Goal: Navigation & Orientation: Find specific page/section

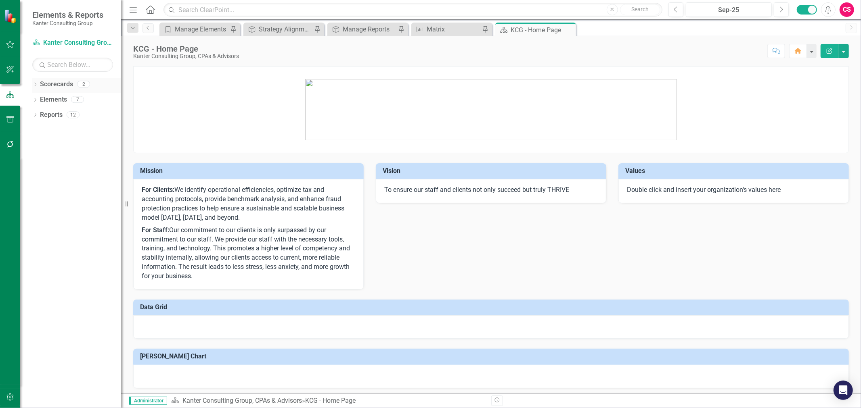
click at [34, 84] on icon "Dropdown" at bounding box center [35, 85] width 6 height 4
click at [55, 111] on link "Atlantic TNG LLC" at bounding box center [82, 115] width 77 height 9
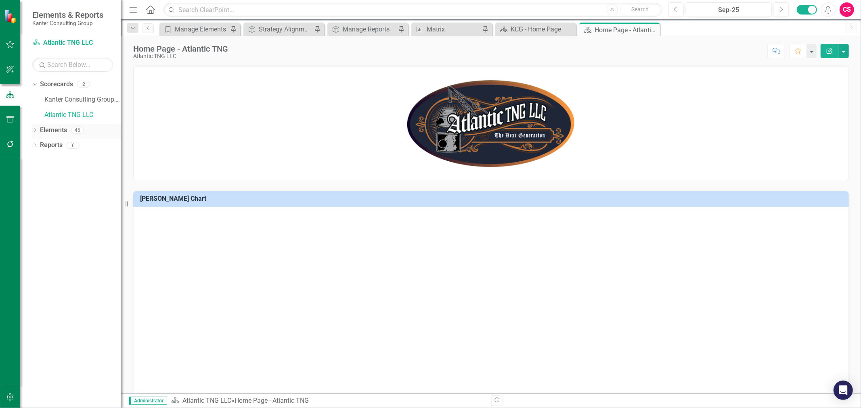
click at [48, 130] on link "Elements" at bounding box center [53, 130] width 27 height 9
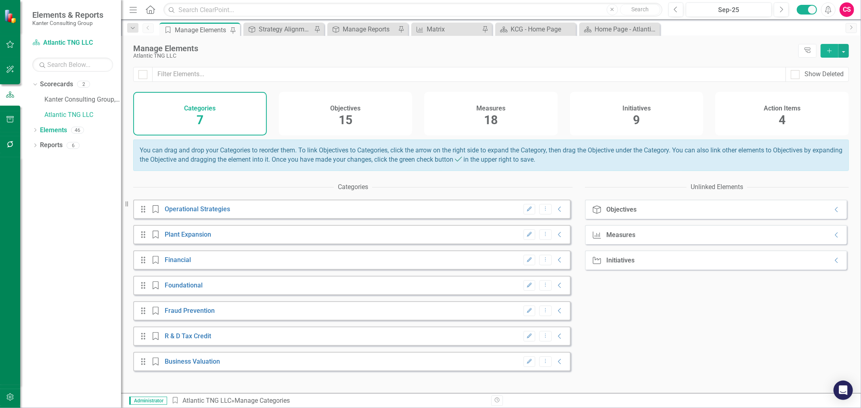
click at [508, 111] on div "Measures 18" at bounding box center [491, 114] width 134 height 44
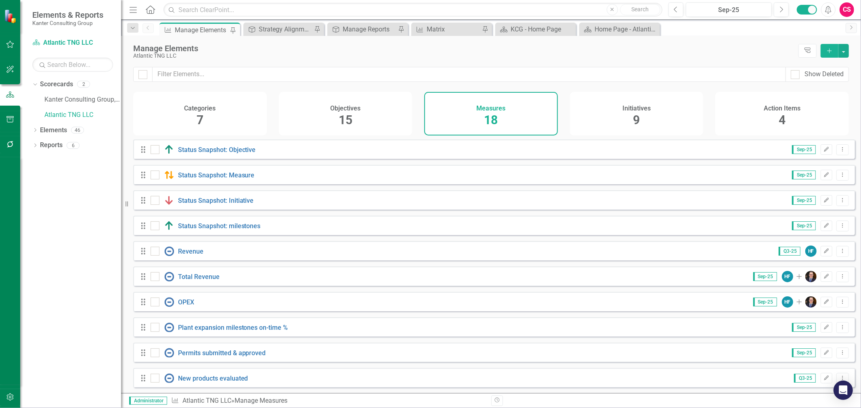
click at [616, 107] on div "Initiatives 9" at bounding box center [637, 114] width 134 height 44
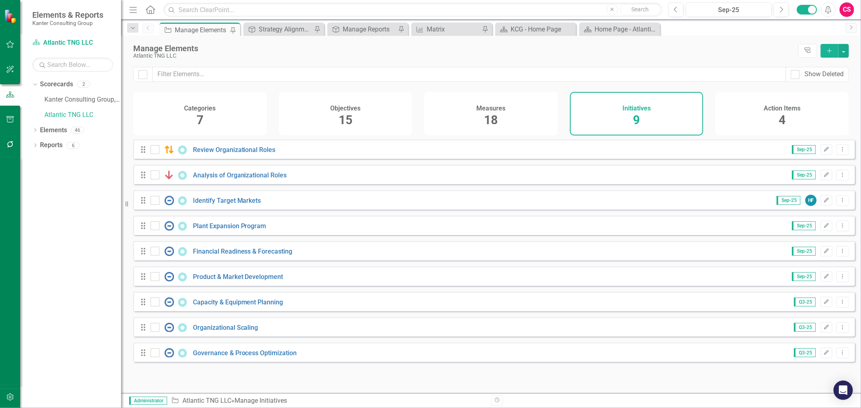
click at [781, 110] on h4 "Action Items" at bounding box center [782, 108] width 37 height 7
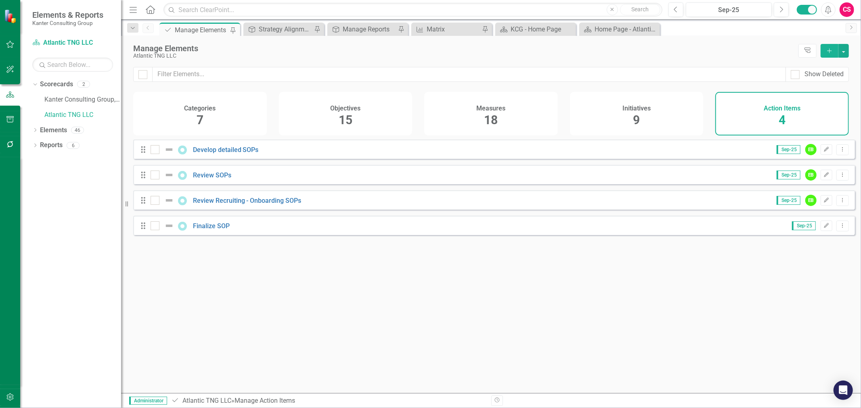
click at [628, 111] on h4 "Initiatives" at bounding box center [636, 108] width 28 height 7
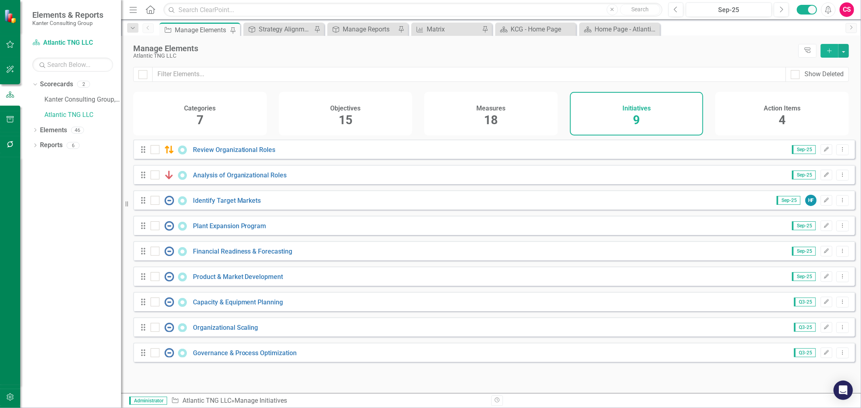
click at [509, 116] on div "Measures 18" at bounding box center [491, 114] width 134 height 44
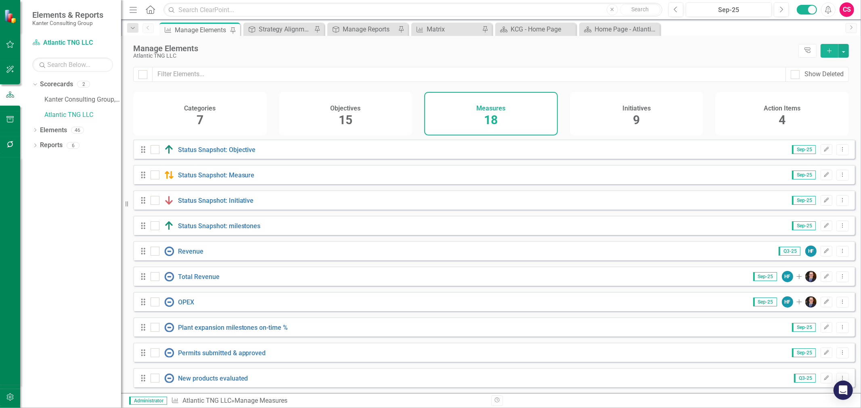
click at [389, 114] on div "Objectives 15" at bounding box center [346, 114] width 134 height 44
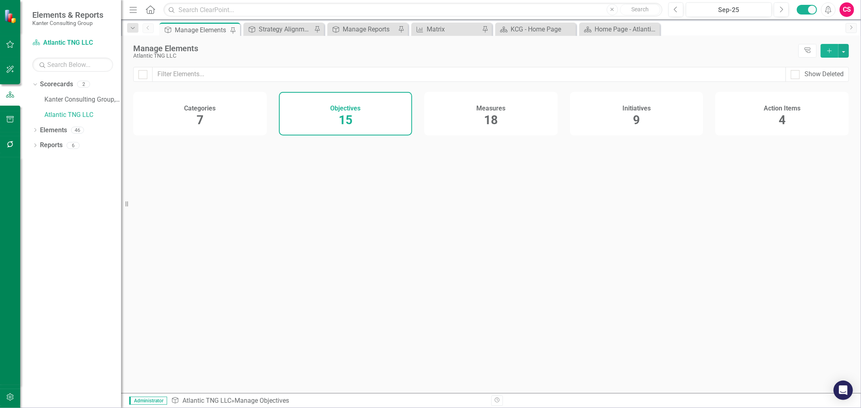
click at [626, 111] on h4 "Initiatives" at bounding box center [636, 108] width 28 height 7
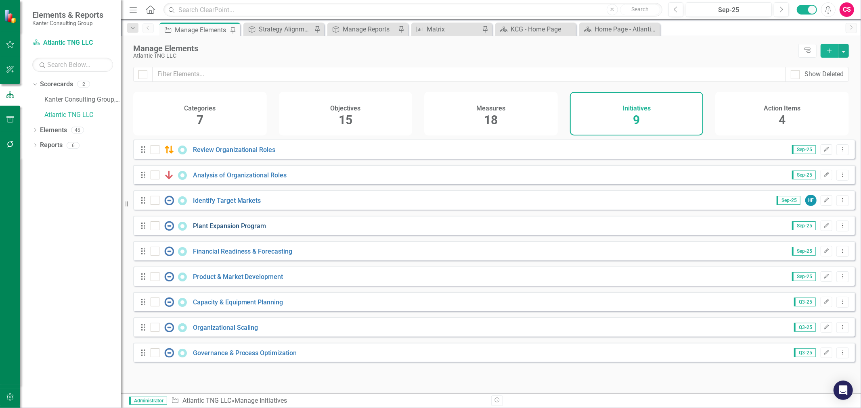
click at [237, 230] on link "Plant Expansion Program" at bounding box center [229, 226] width 73 height 8
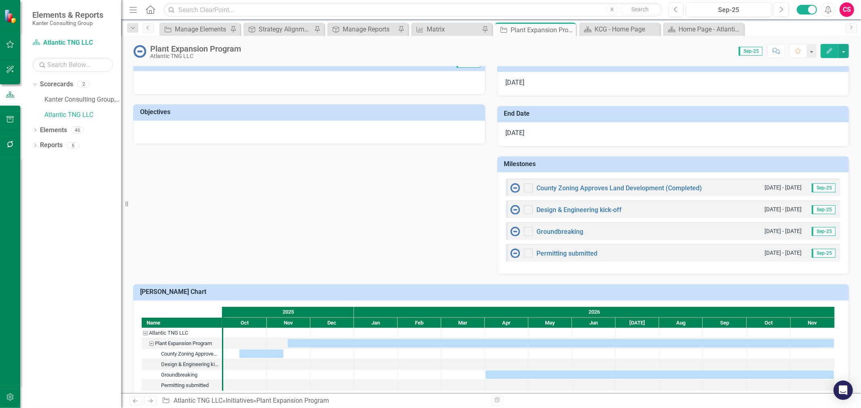
scroll to position [297, 0]
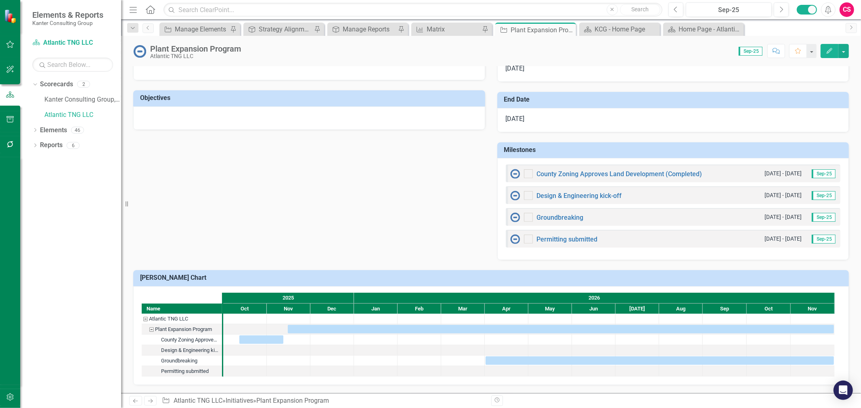
click at [486, 369] on div at bounding box center [507, 371] width 44 height 10
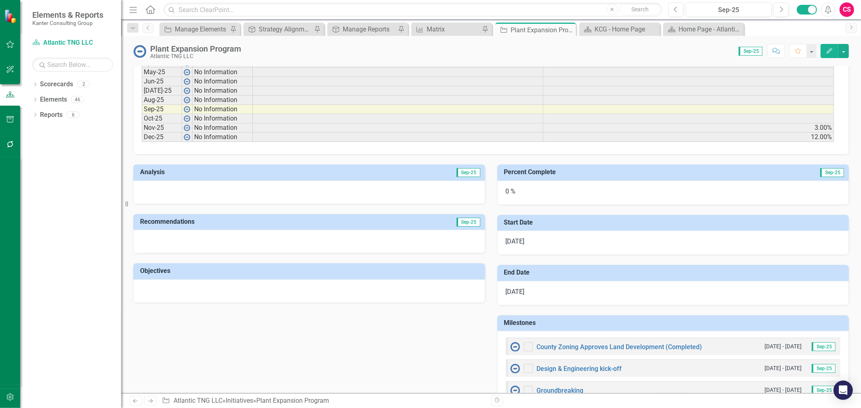
scroll to position [297, 0]
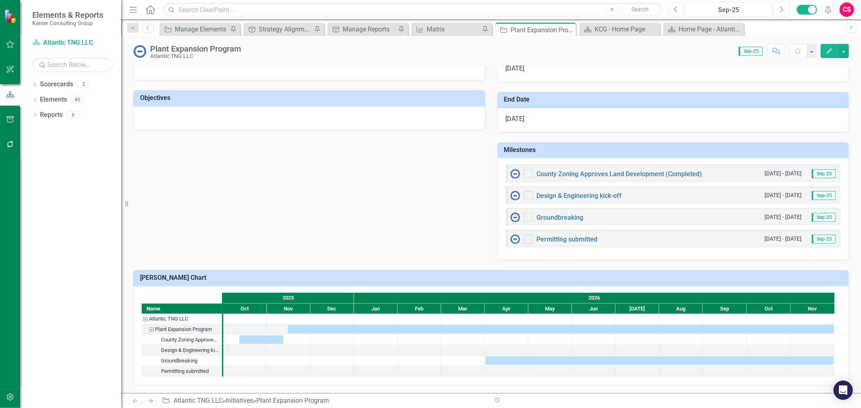
click at [340, 371] on div at bounding box center [332, 371] width 44 height 10
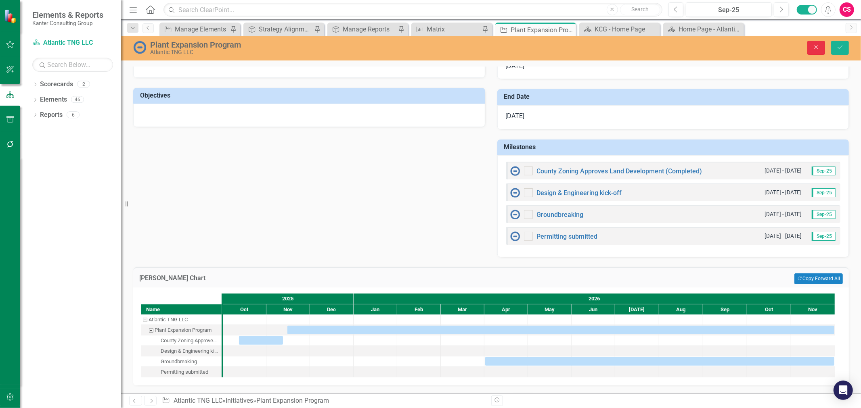
click at [810, 46] on button "Close" at bounding box center [816, 48] width 18 height 14
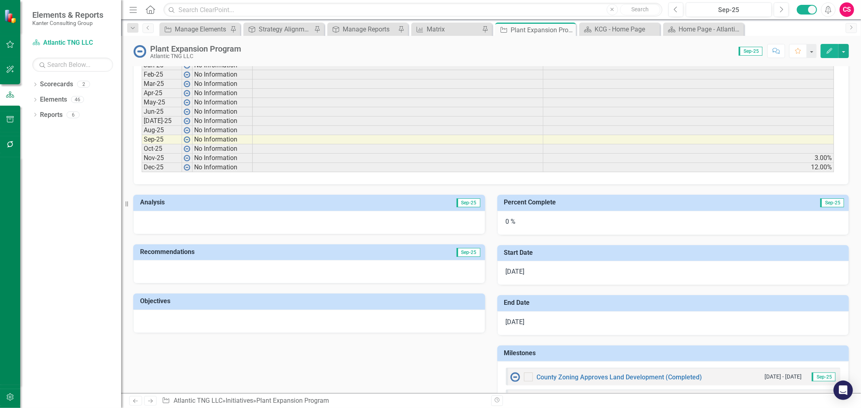
scroll to position [0, 0]
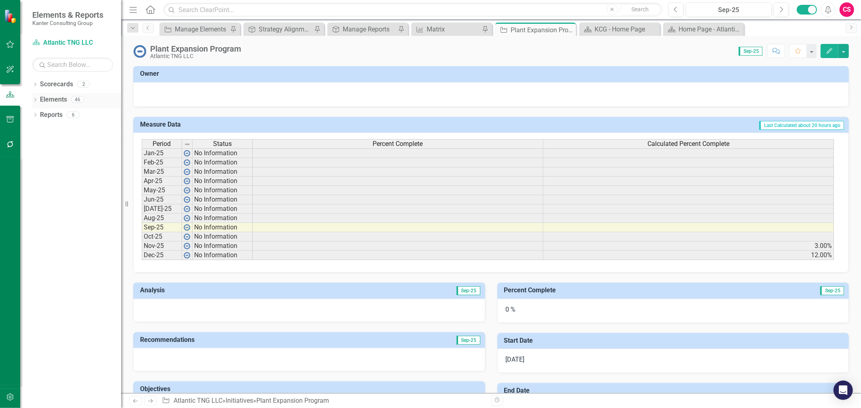
click at [46, 100] on link "Elements" at bounding box center [53, 99] width 27 height 9
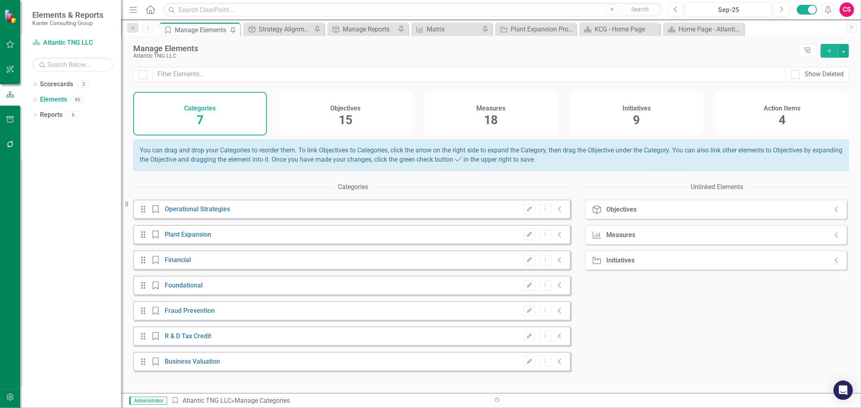
click at [364, 119] on div "Objectives 15" at bounding box center [346, 114] width 134 height 44
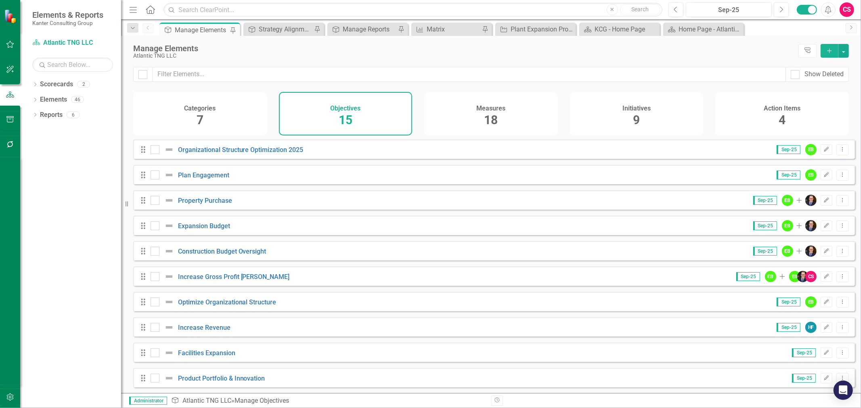
scroll to position [133, 0]
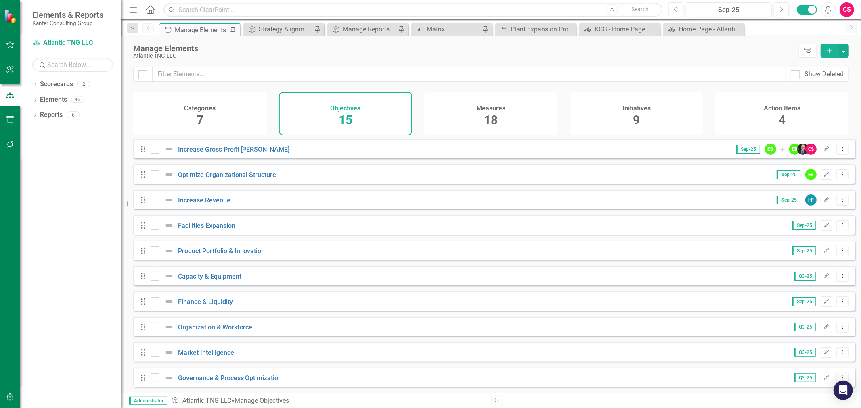
click at [472, 111] on div "Measures 18" at bounding box center [491, 114] width 134 height 44
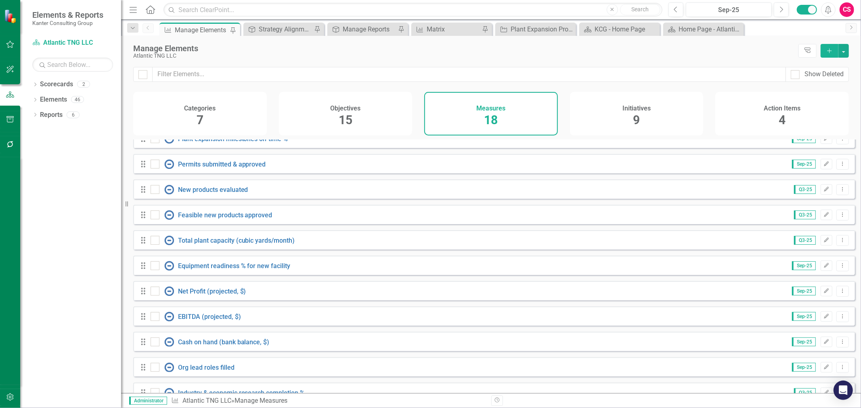
scroll to position [209, 0]
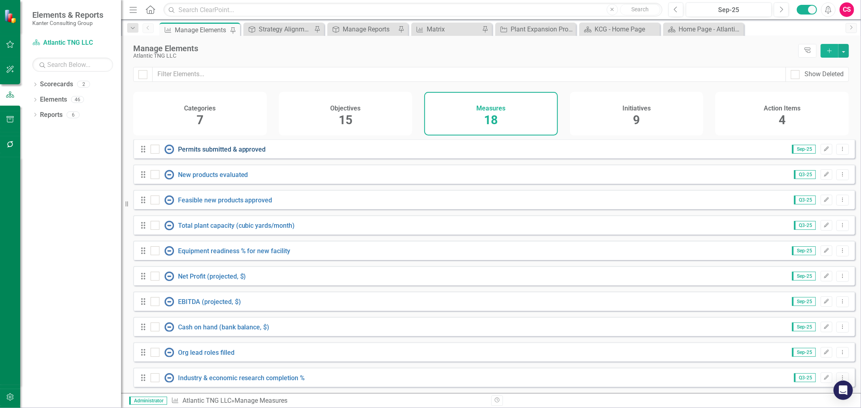
click at [241, 151] on link "Permits submitted & approved" at bounding box center [222, 150] width 88 height 8
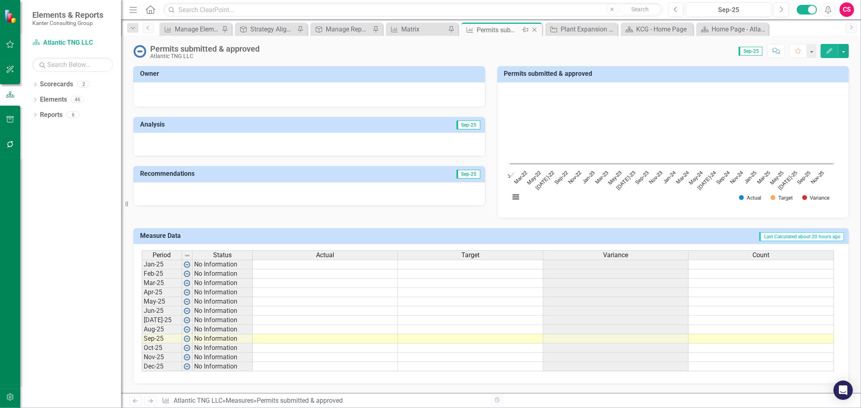
click at [535, 29] on icon "Close" at bounding box center [534, 30] width 8 height 6
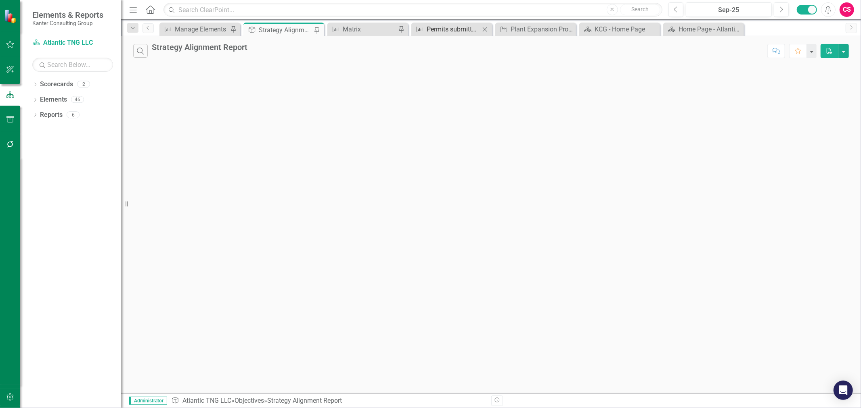
click at [457, 29] on div "Permits submitted & approved" at bounding box center [453, 29] width 53 height 10
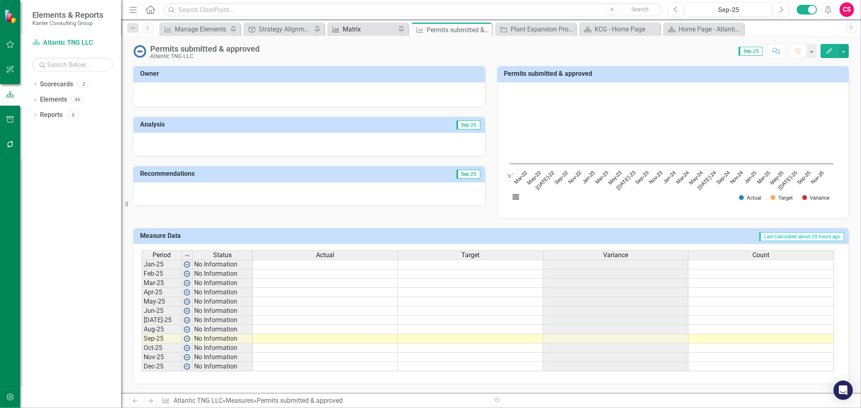
click at [375, 33] on div "Matrix" at bounding box center [369, 29] width 53 height 10
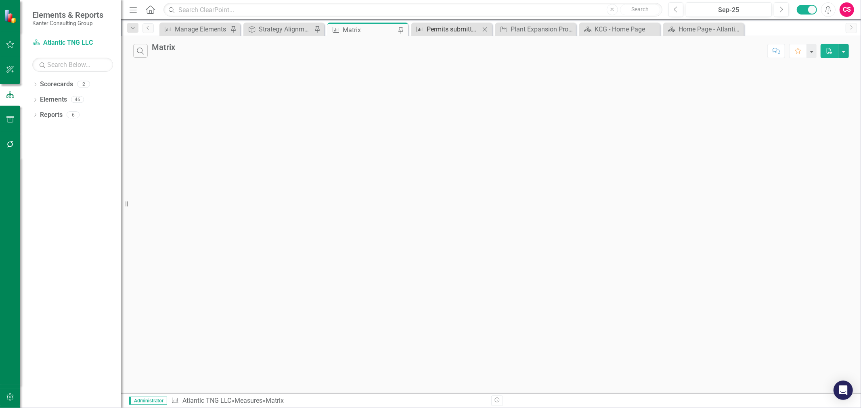
click at [439, 25] on div "Permits submitted & approved" at bounding box center [453, 29] width 53 height 10
